Goal: Information Seeking & Learning: Learn about a topic

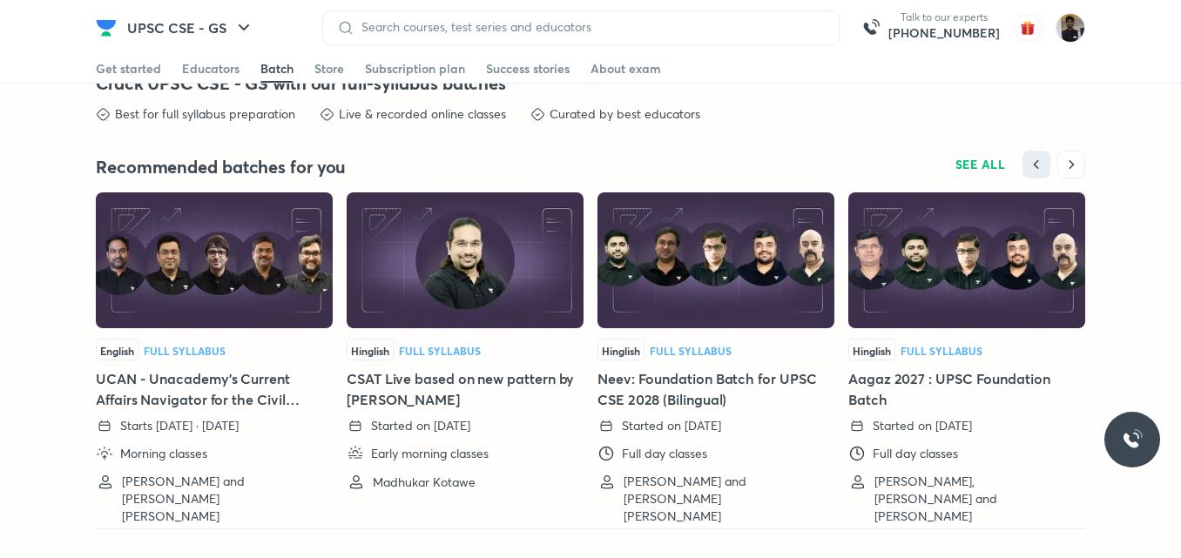
scroll to position [3842, 0]
click at [672, 397] on h5 "Neev: Foundation Batch for UPSC CSE 2028 (Bilingual)" at bounding box center [715, 389] width 237 height 42
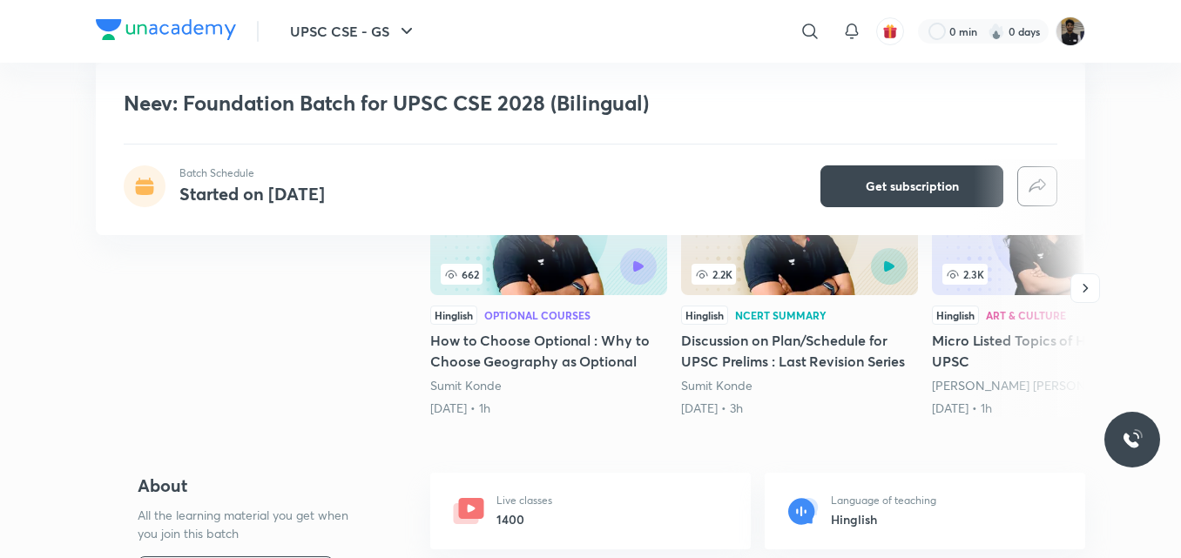
scroll to position [435, 0]
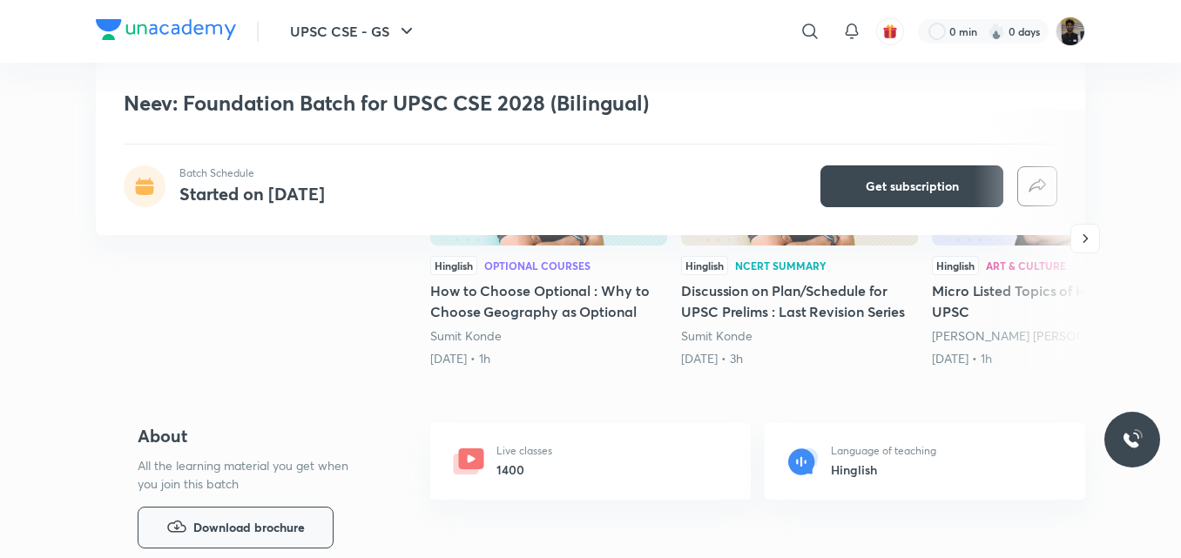
click at [313, 516] on button "Download brochure" at bounding box center [236, 528] width 196 height 42
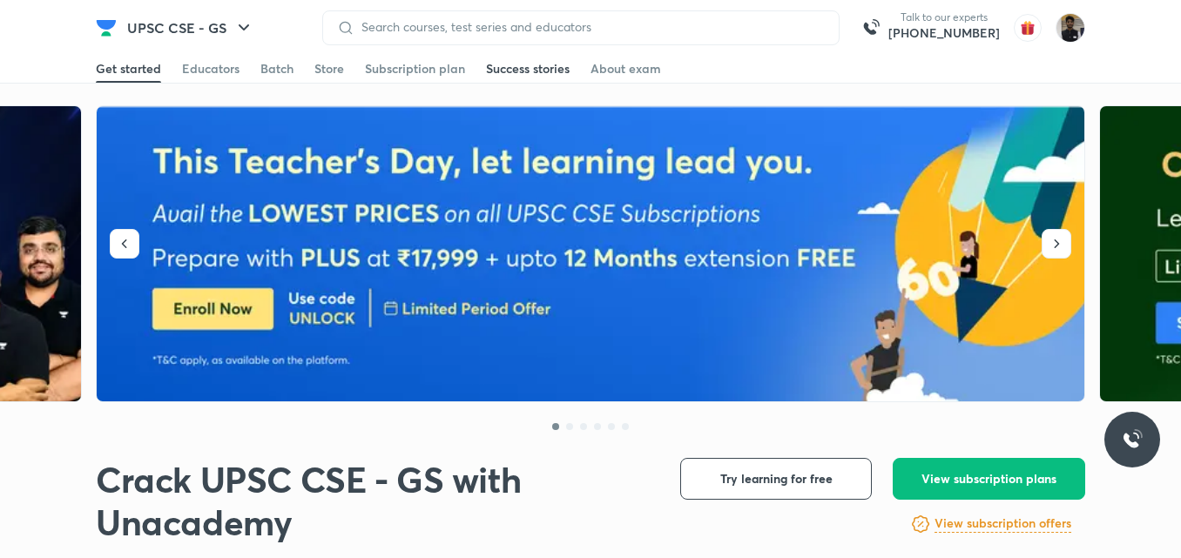
click at [501, 68] on div "Success stories" at bounding box center [528, 68] width 84 height 17
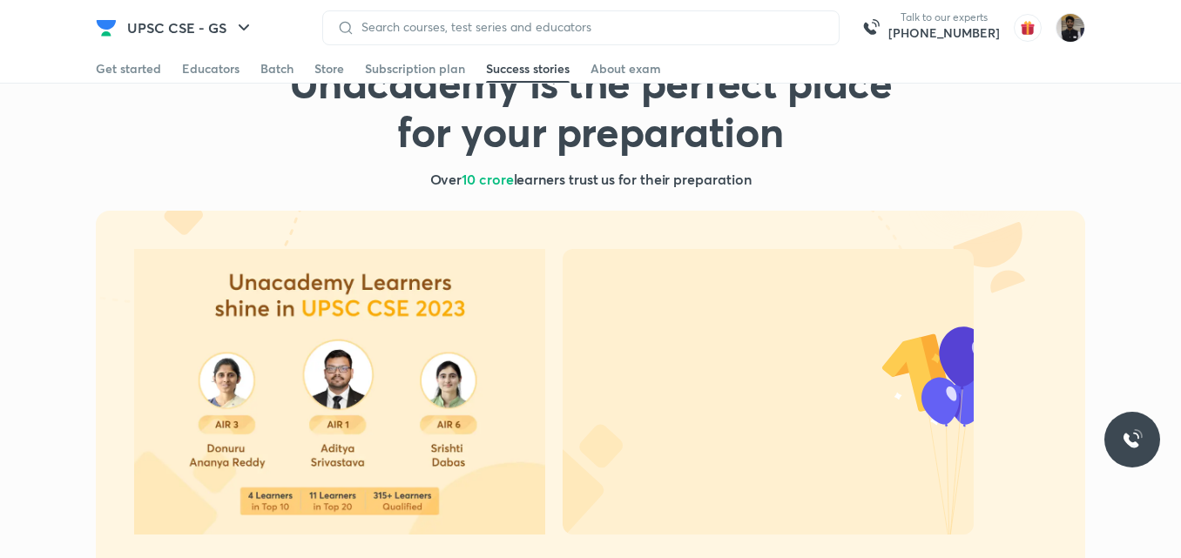
scroll to position [87, 0]
